Goal: Task Accomplishment & Management: Manage account settings

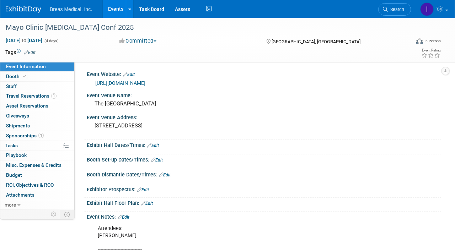
drag, startPoint x: 0, startPoint y: 0, endPoint x: 110, endPoint y: 8, distance: 110.8
click at [110, 8] on link "Events" at bounding box center [116, 9] width 26 height 18
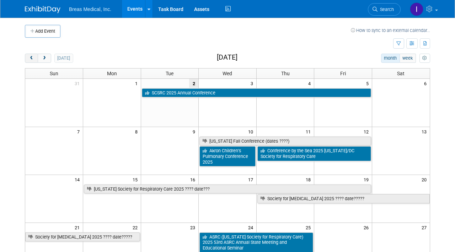
click at [27, 60] on button "prev" at bounding box center [31, 58] width 13 height 9
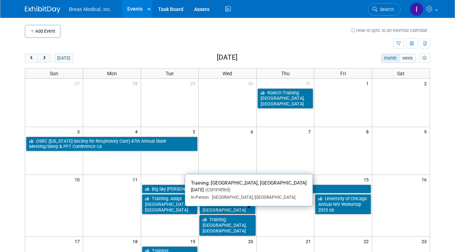
click at [234, 218] on link "Training: [GEOGRAPHIC_DATA], [GEOGRAPHIC_DATA]" at bounding box center [227, 225] width 56 height 20
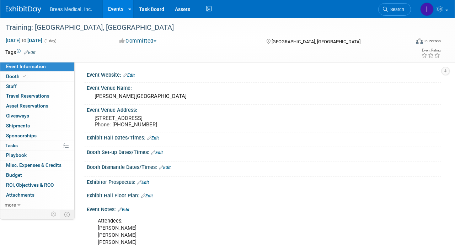
scroll to position [36, 0]
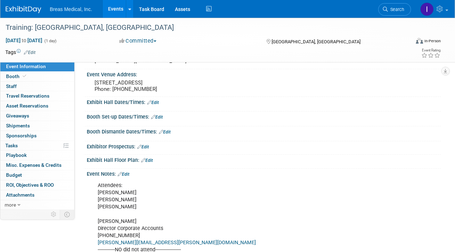
click at [129, 177] on link "Edit" at bounding box center [124, 174] width 12 height 5
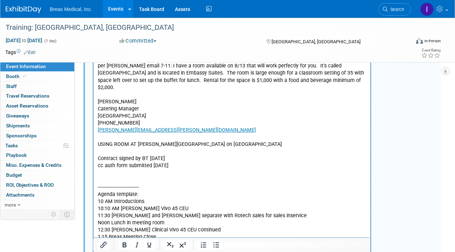
scroll to position [577, 0]
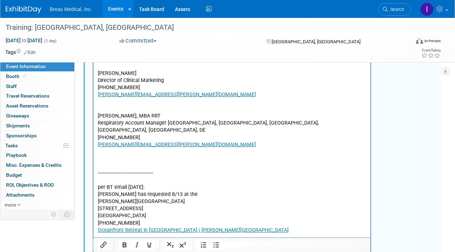
scroll to position [151, 0]
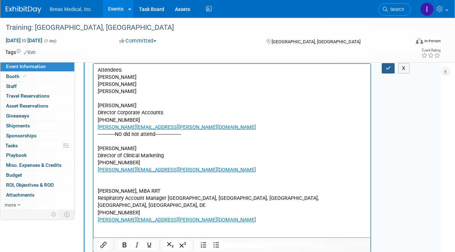
click at [387, 71] on icon "button" at bounding box center [387, 68] width 5 height 5
